Goal: Task Accomplishment & Management: Manage account settings

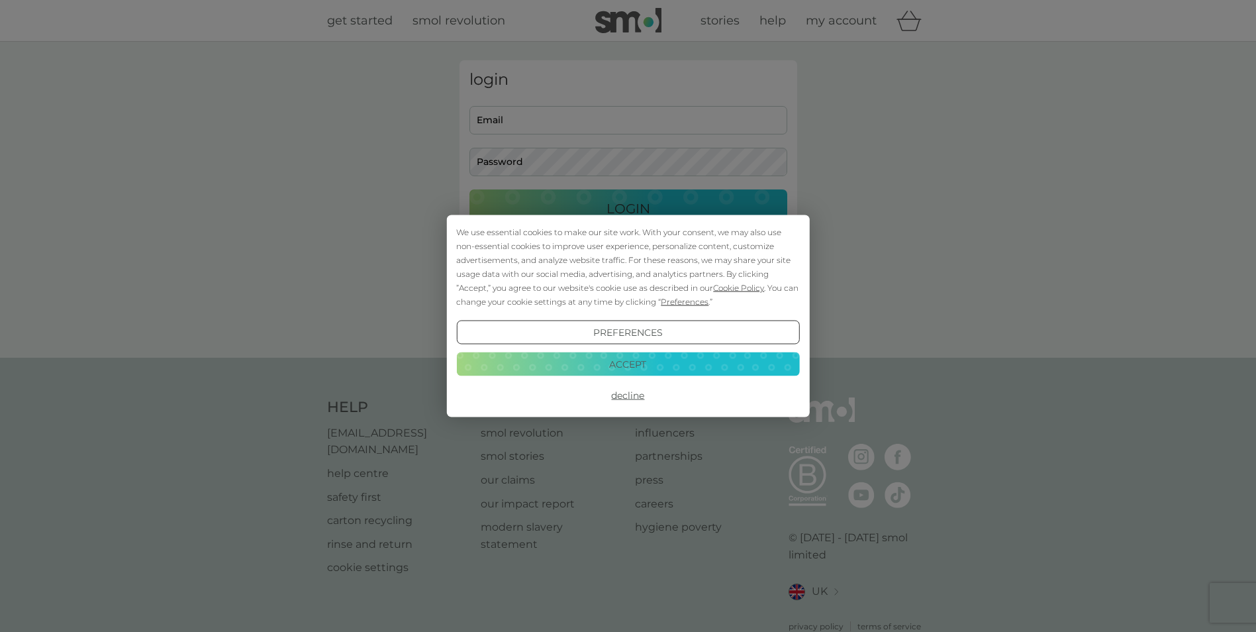
type input "[EMAIL_ADDRESS][DOMAIN_NAME]"
click at [641, 366] on button "Accept" at bounding box center [627, 364] width 343 height 24
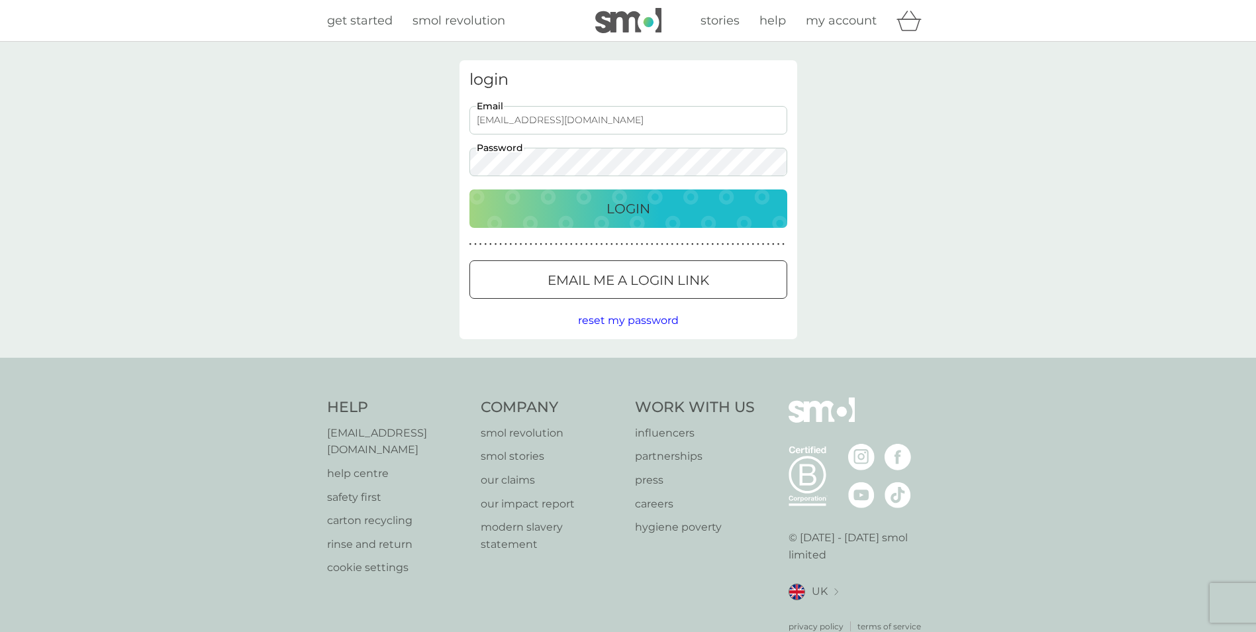
click at [634, 215] on p "Login" at bounding box center [628, 208] width 44 height 21
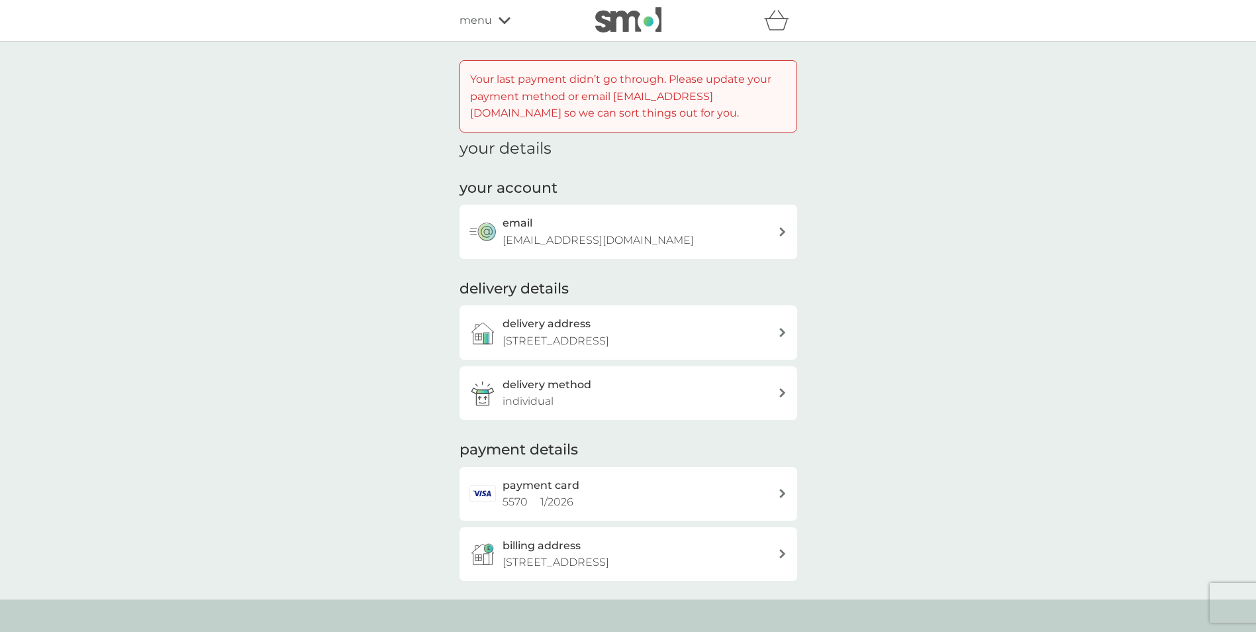
click at [604, 502] on div "payment card 5570 1 / 2026" at bounding box center [639, 494] width 275 height 34
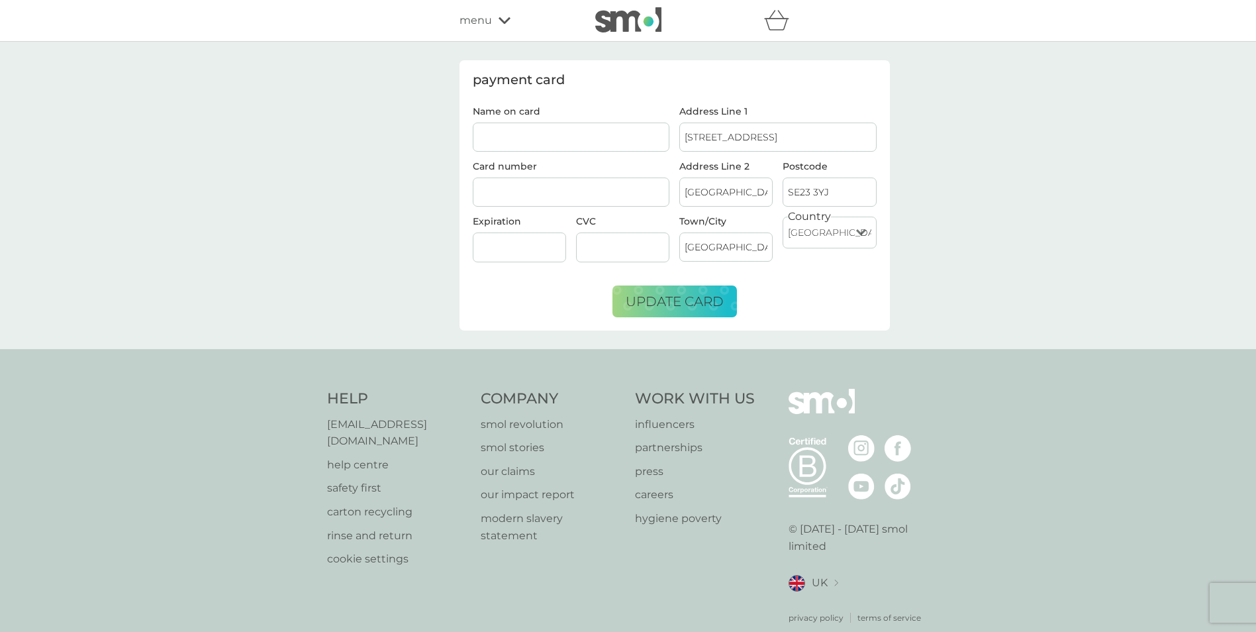
click at [602, 142] on input "Name on card" at bounding box center [571, 136] width 197 height 29
click at [561, 134] on input "Name on card" at bounding box center [571, 136] width 197 height 29
type input "M Ruxton"
click at [434, 224] on div "payment card Name on card M Ruxton Card number Expiration CVC Address Line 1 1 …" at bounding box center [628, 195] width 1256 height 307
click at [588, 293] on form "Name on card M Ruxton Card number Expiration CVC Address Line 1 1 Cadley Terrac…" at bounding box center [675, 212] width 404 height 211
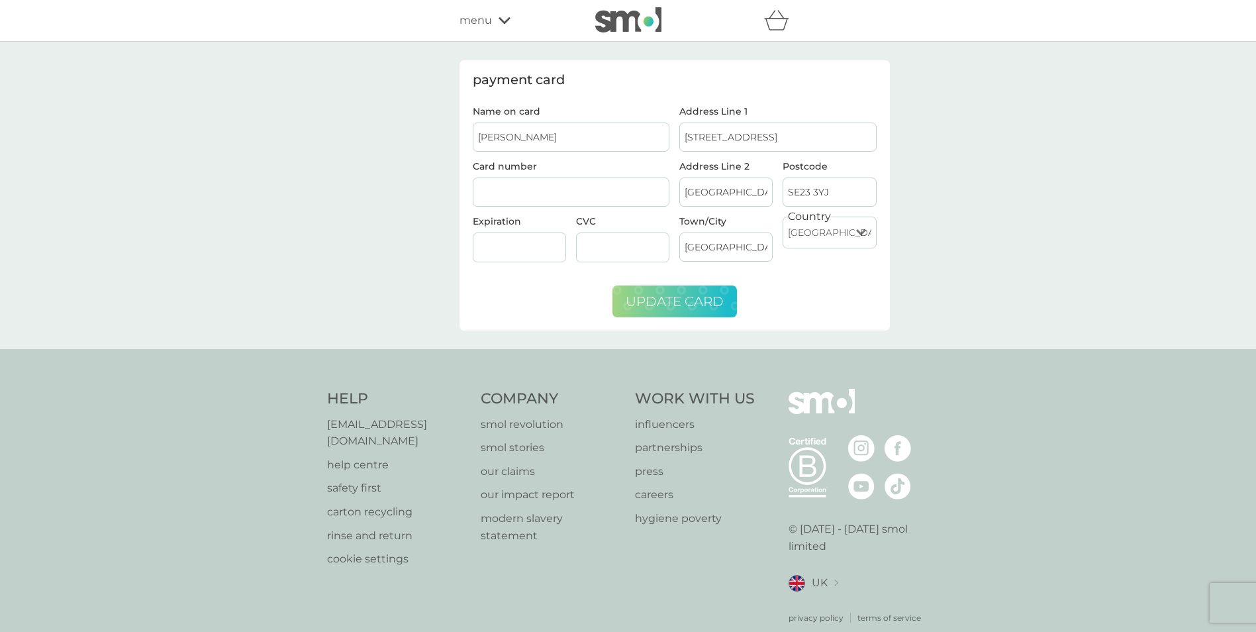
click at [697, 299] on span "update card" at bounding box center [675, 301] width 98 height 16
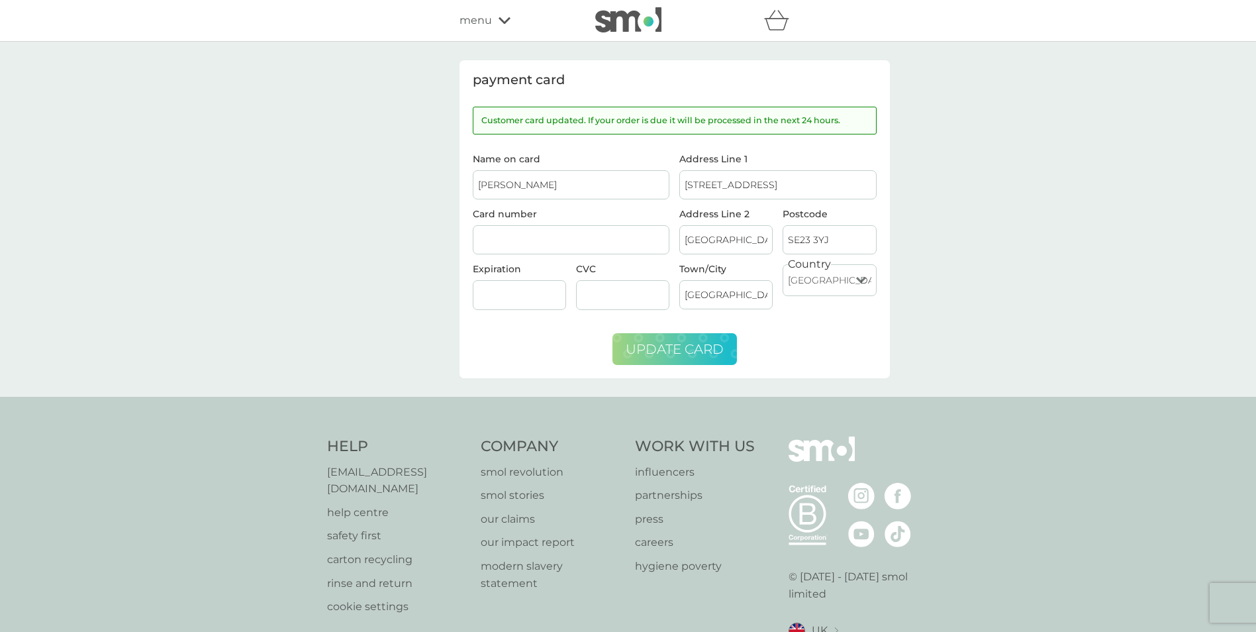
click at [620, 24] on img at bounding box center [628, 19] width 66 height 25
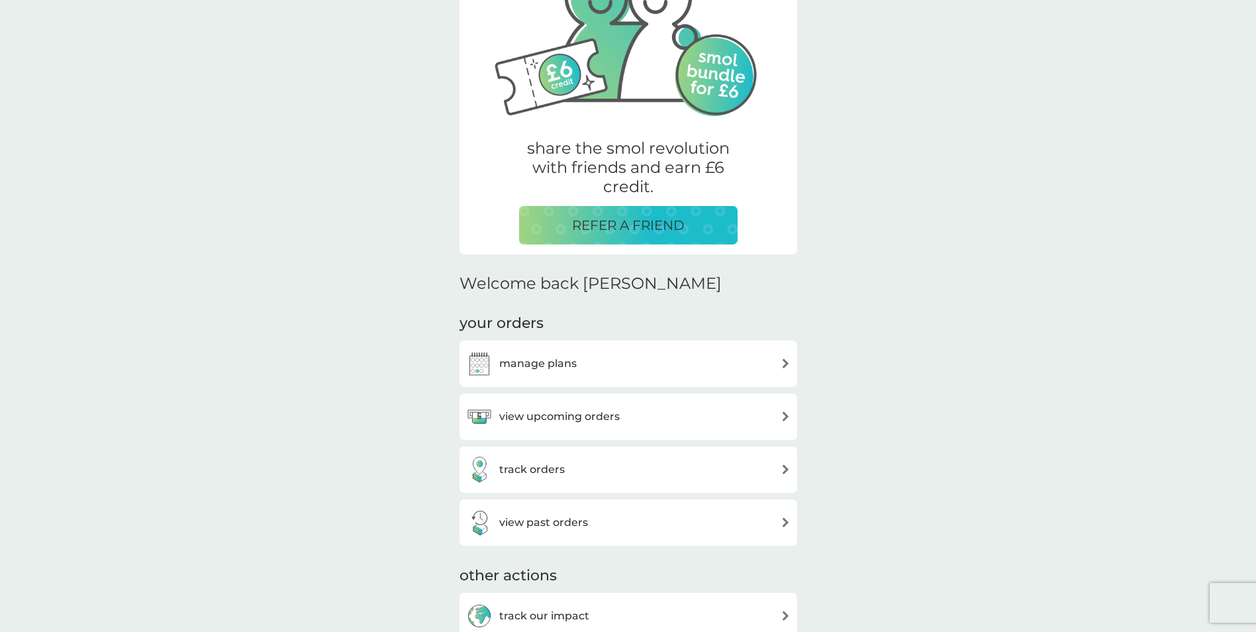
scroll to position [265, 0]
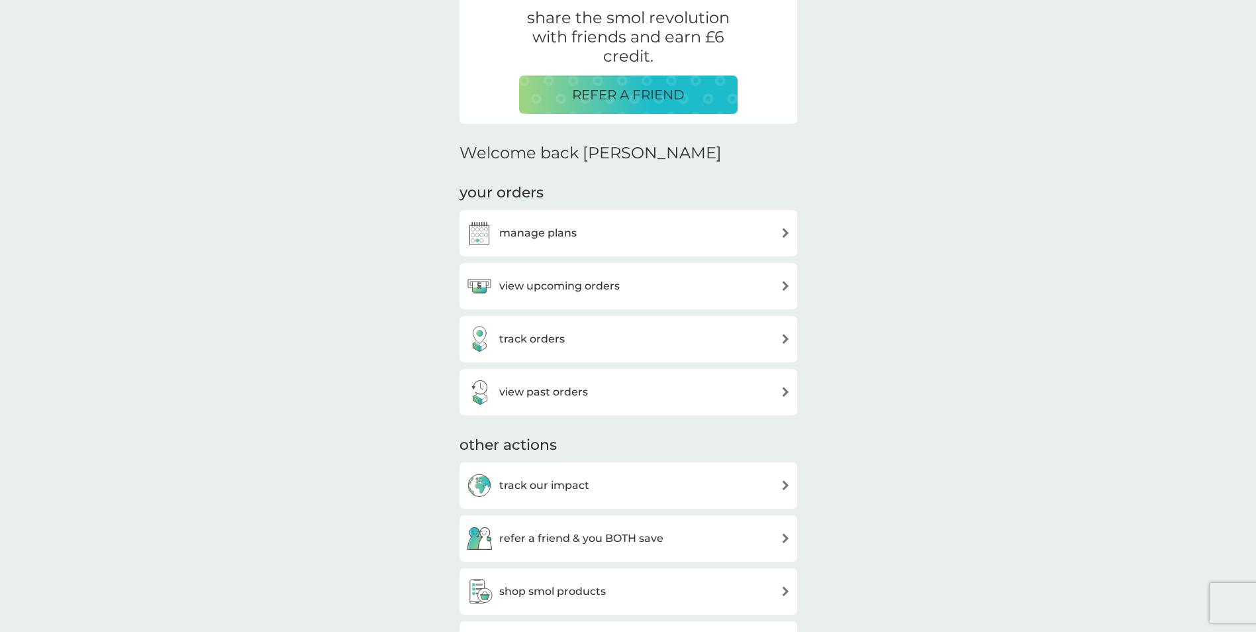
click at [542, 233] on h3 "manage plans" at bounding box center [537, 232] width 77 height 17
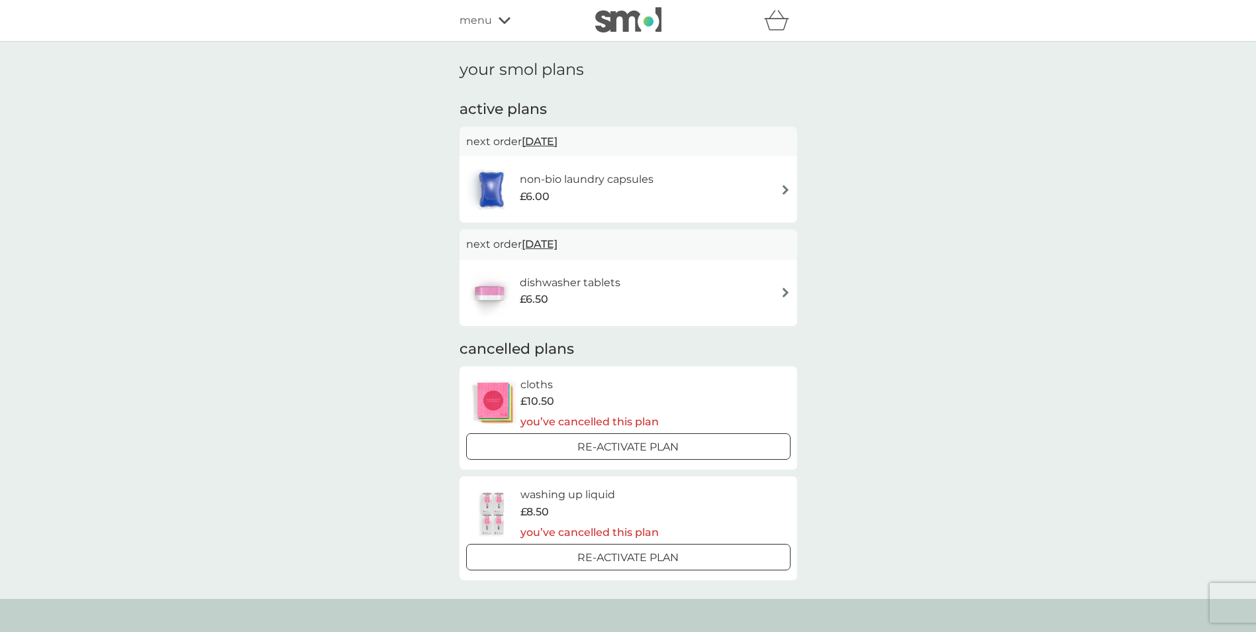
click at [784, 291] on img at bounding box center [785, 292] width 10 height 10
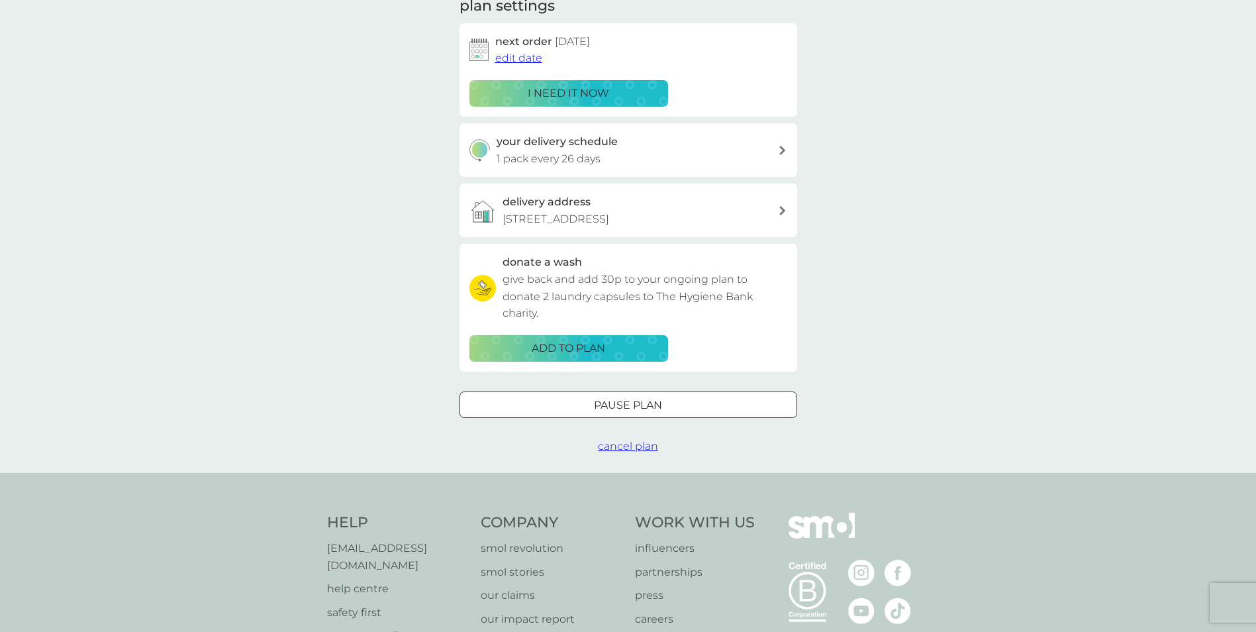
scroll to position [265, 0]
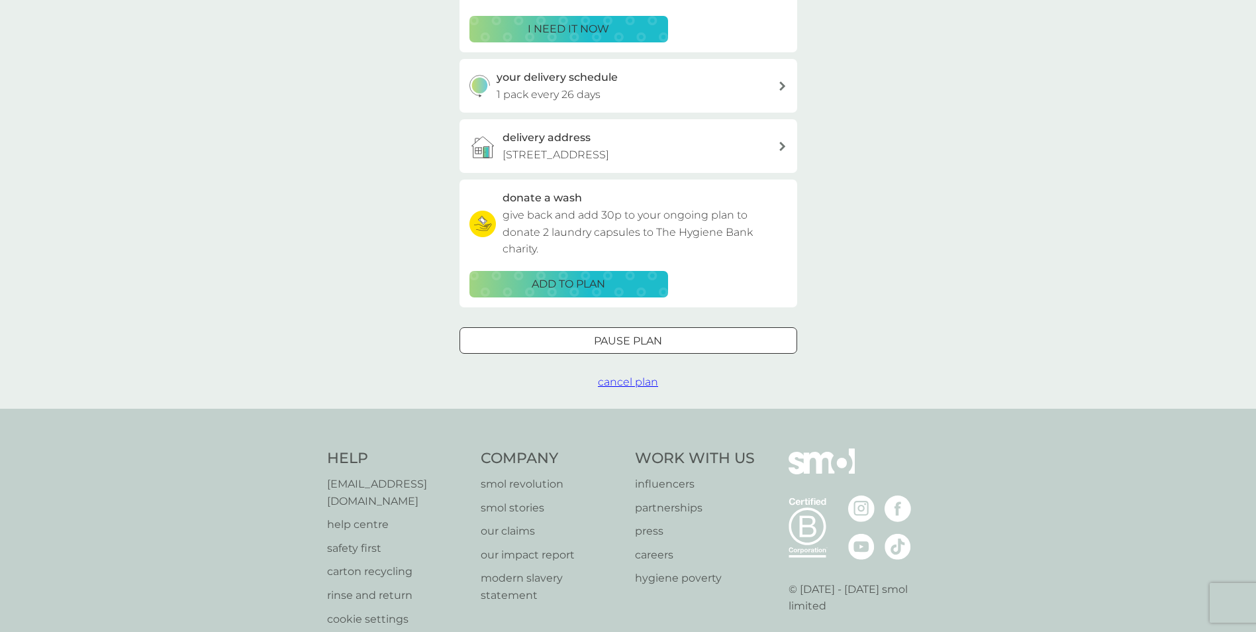
click at [643, 346] on div at bounding box center [628, 341] width 48 height 14
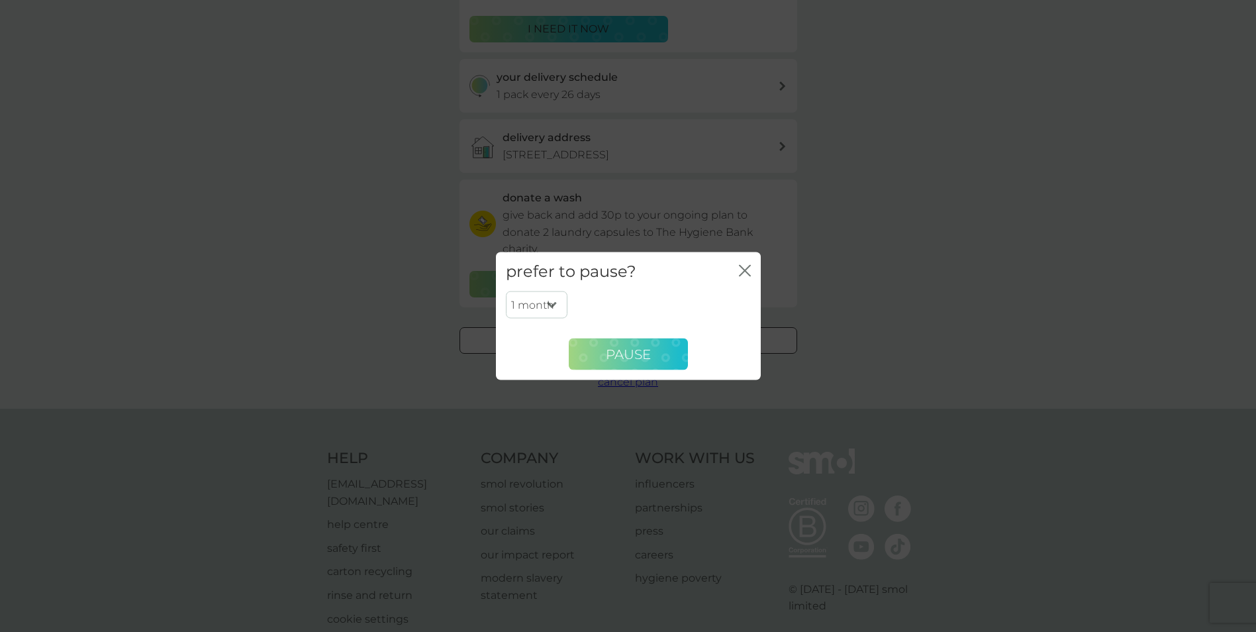
click at [647, 352] on span "Pause" at bounding box center [628, 354] width 45 height 16
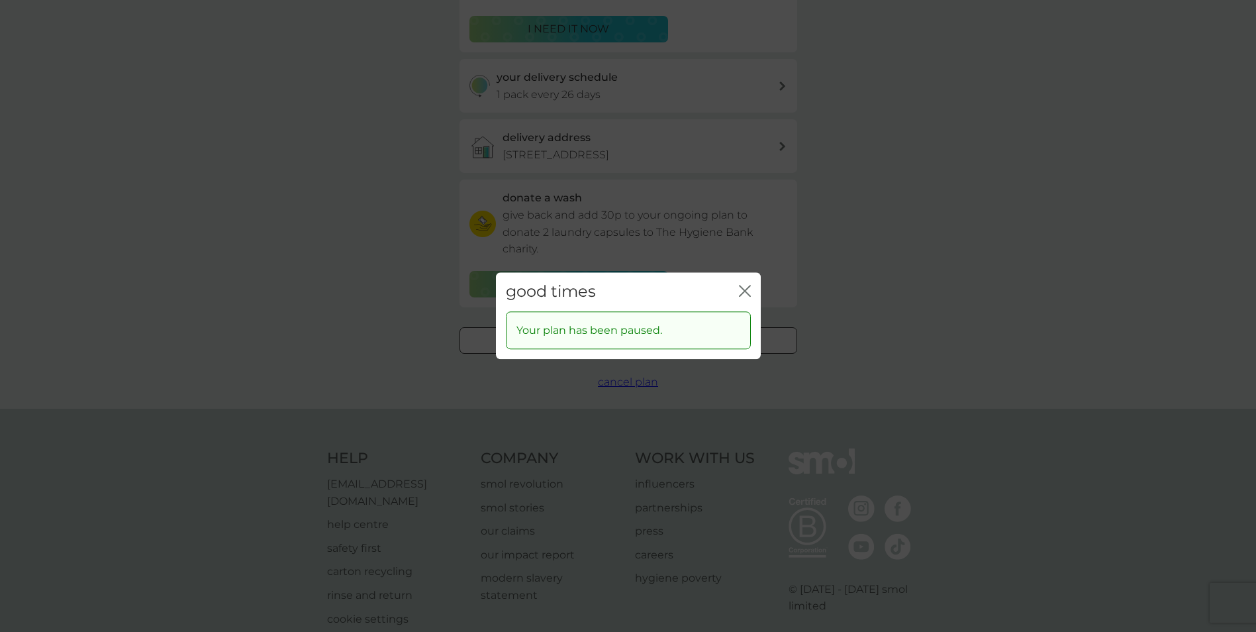
click at [743, 284] on div "close" at bounding box center [745, 291] width 12 height 19
click at [742, 288] on icon "close" at bounding box center [741, 290] width 5 height 11
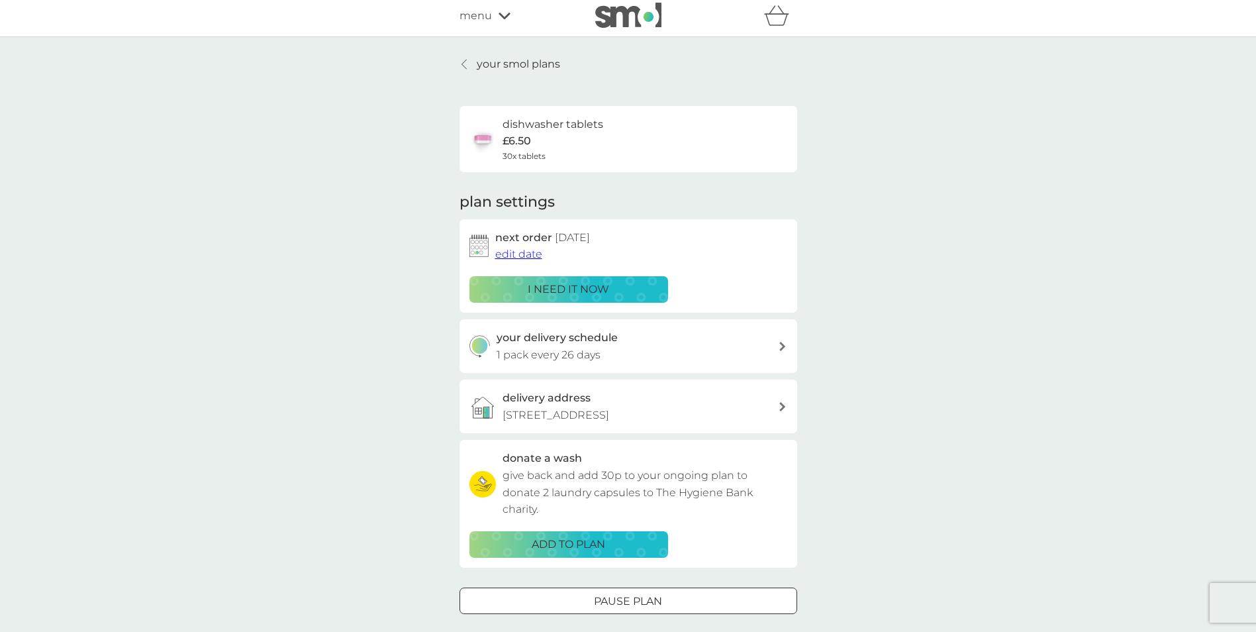
scroll to position [0, 0]
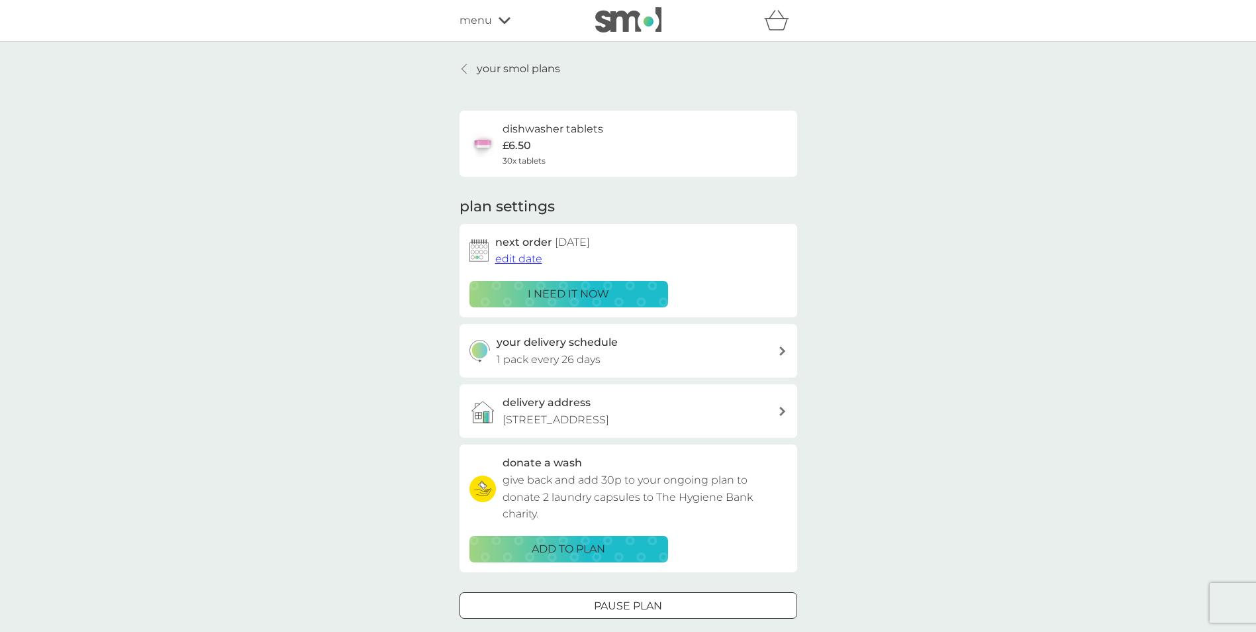
click at [463, 70] on icon at bounding box center [463, 69] width 5 height 11
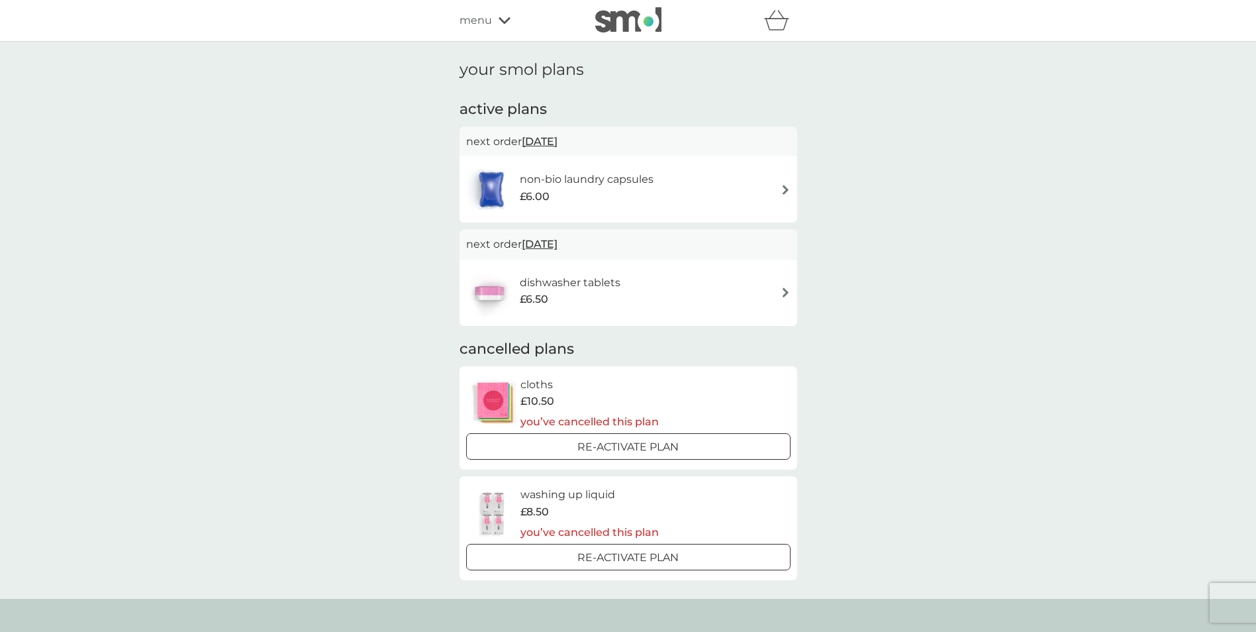
click at [569, 183] on h6 "non-bio laundry capsules" at bounding box center [587, 179] width 134 height 17
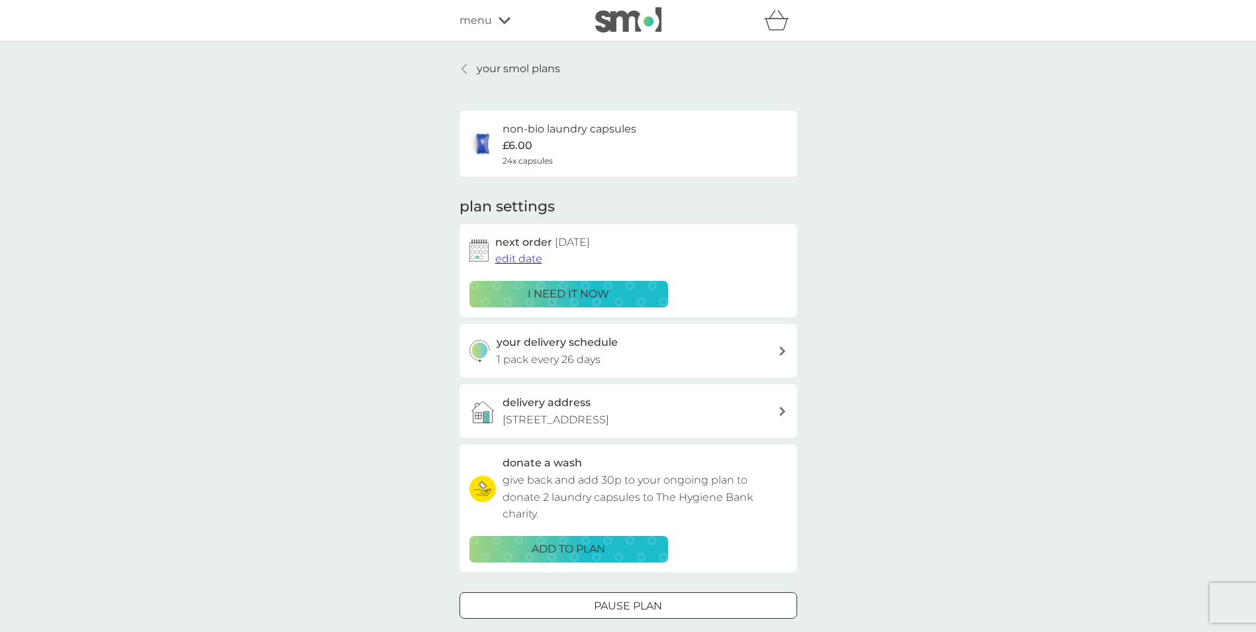
click at [468, 70] on div at bounding box center [464, 69] width 9 height 11
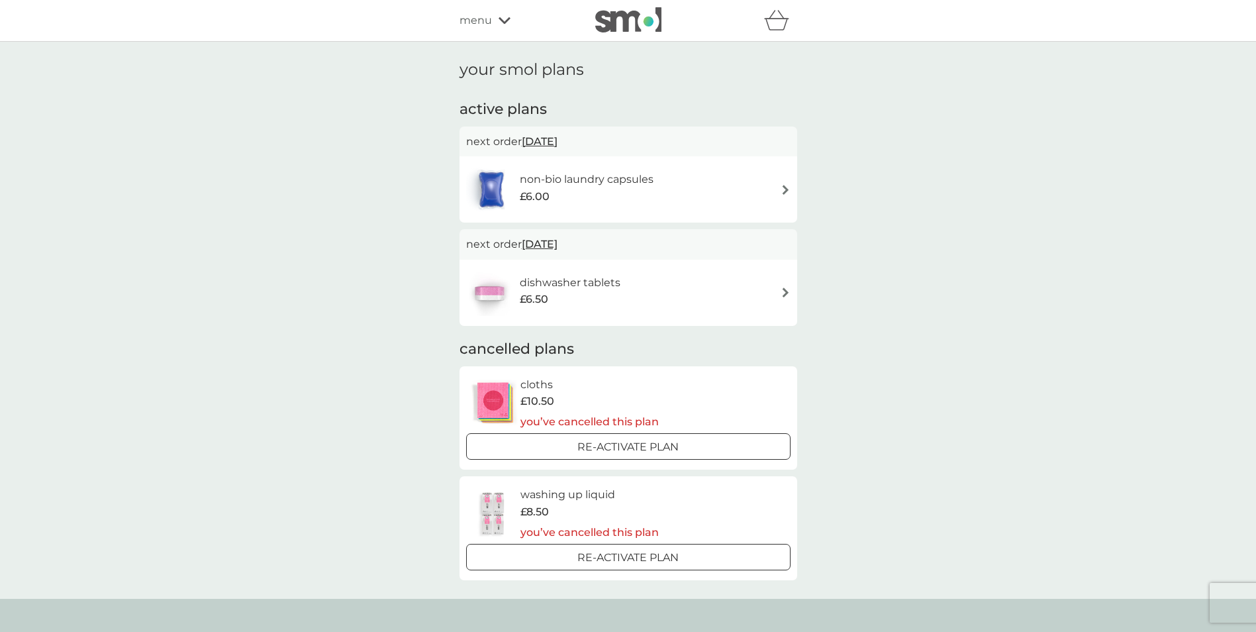
click at [641, 24] on img at bounding box center [628, 19] width 66 height 25
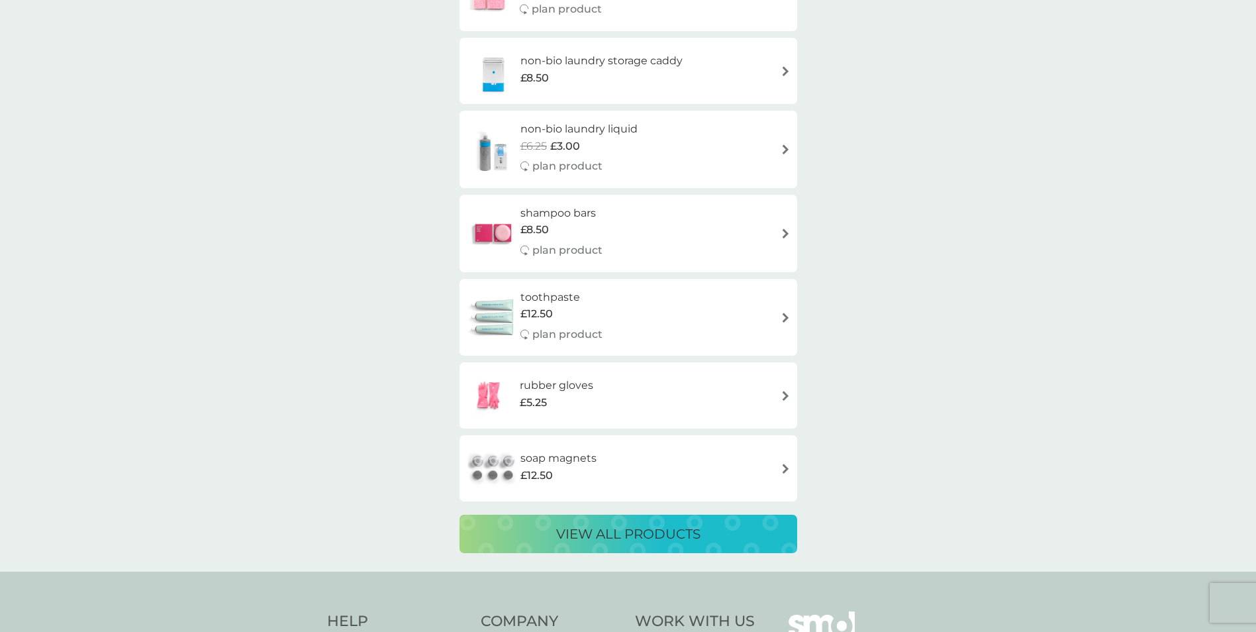
scroll to position [2383, 0]
